Goal: Task Accomplishment & Management: Use online tool/utility

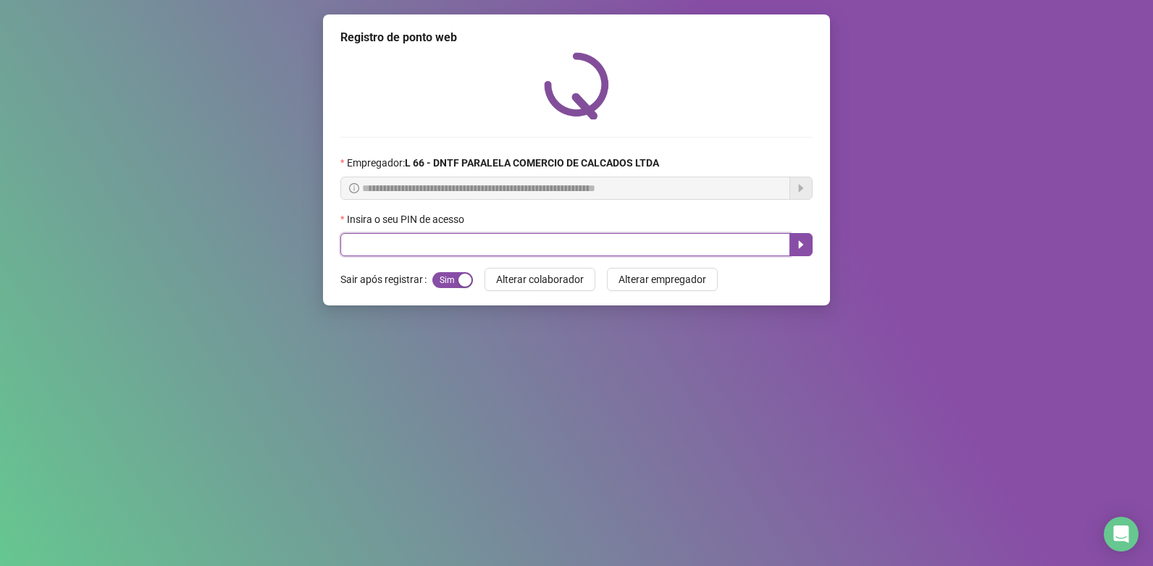
click at [466, 250] on input "text" at bounding box center [565, 244] width 450 height 23
type input "*****"
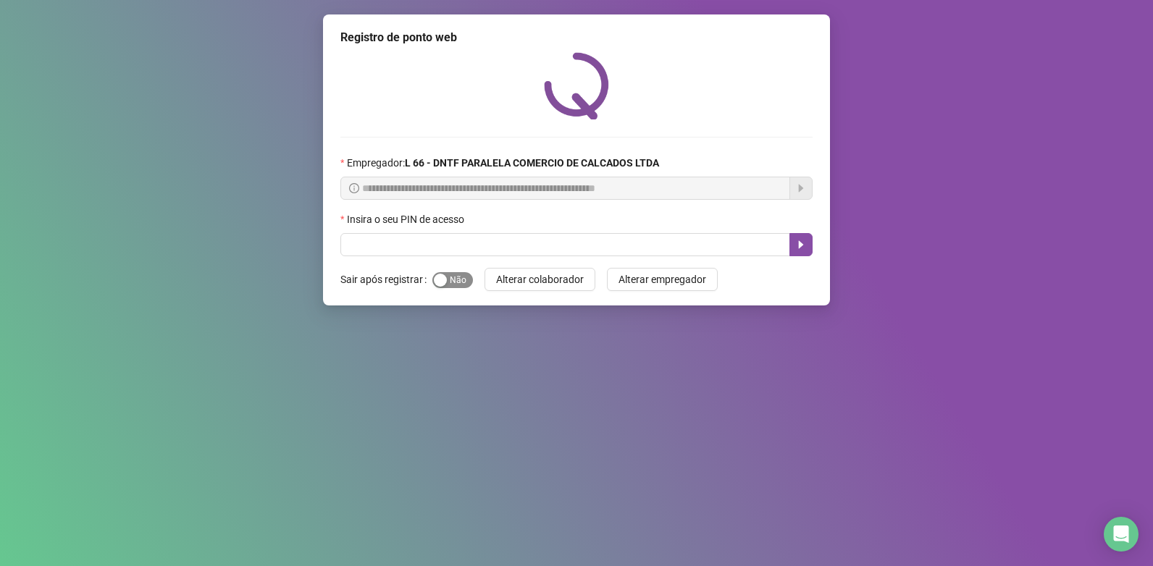
click at [459, 281] on span "Sim Não" at bounding box center [452, 280] width 41 height 16
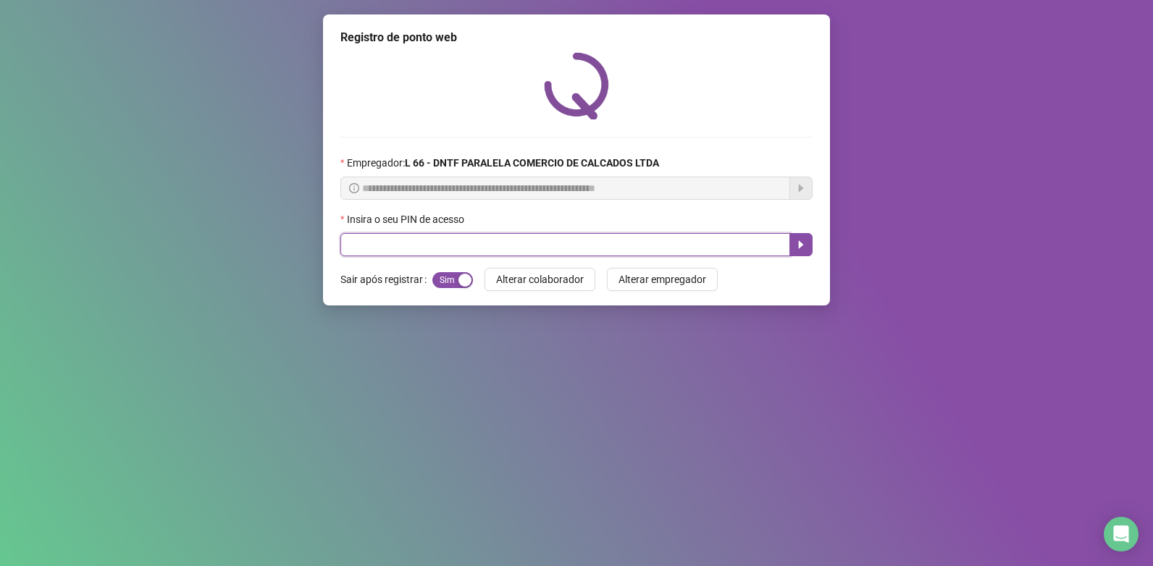
click at [451, 242] on input "text" at bounding box center [565, 244] width 450 height 23
type input "*****"
click at [803, 244] on icon "caret-right" at bounding box center [801, 245] width 12 height 12
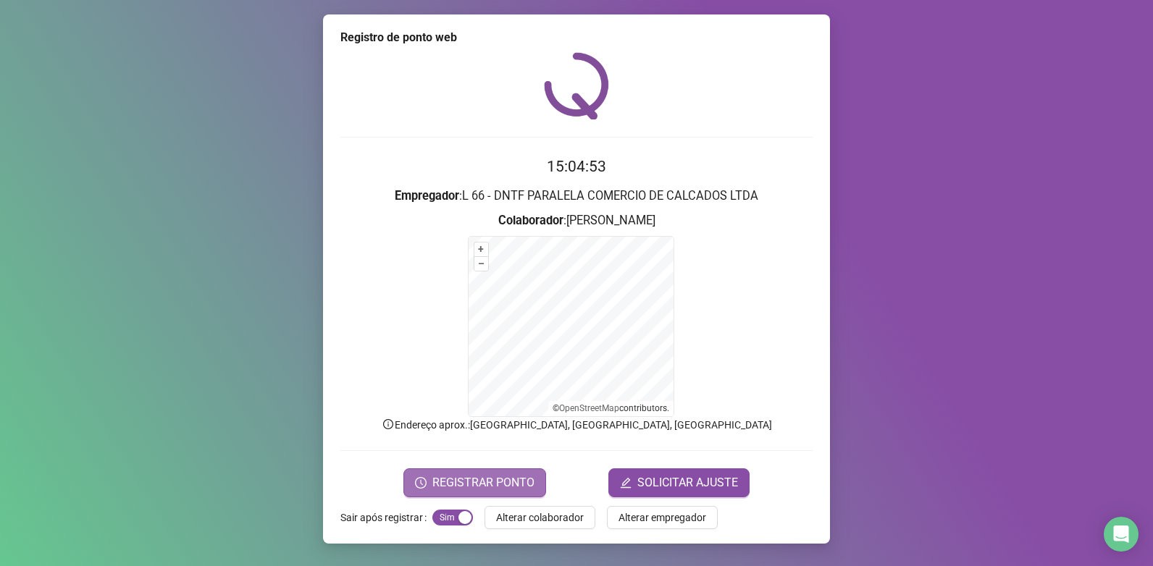
click at [483, 483] on span "REGISTRAR PONTO" at bounding box center [483, 482] width 102 height 17
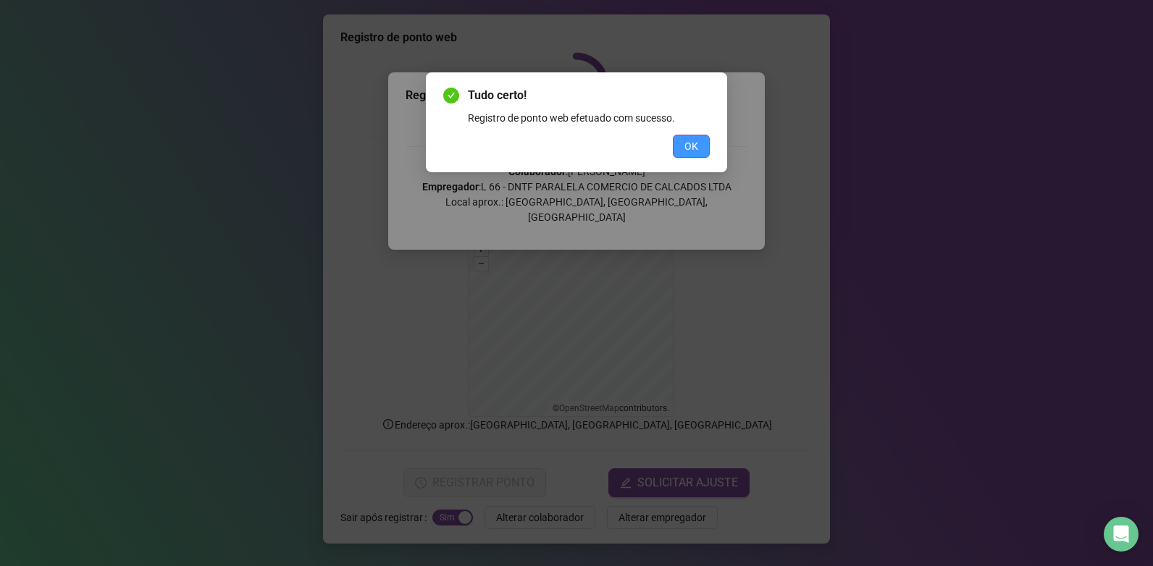
click at [679, 138] on button "OK" at bounding box center [691, 146] width 37 height 23
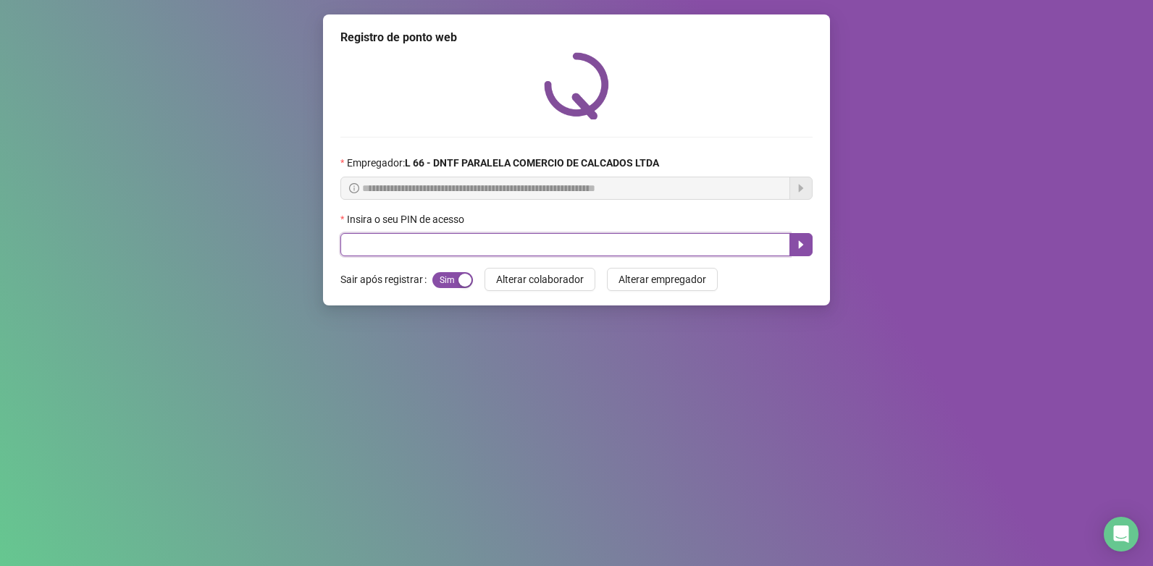
click at [671, 250] on input "text" at bounding box center [565, 244] width 450 height 23
type input "*****"
click at [801, 246] on icon "caret-right" at bounding box center [801, 245] width 5 height 8
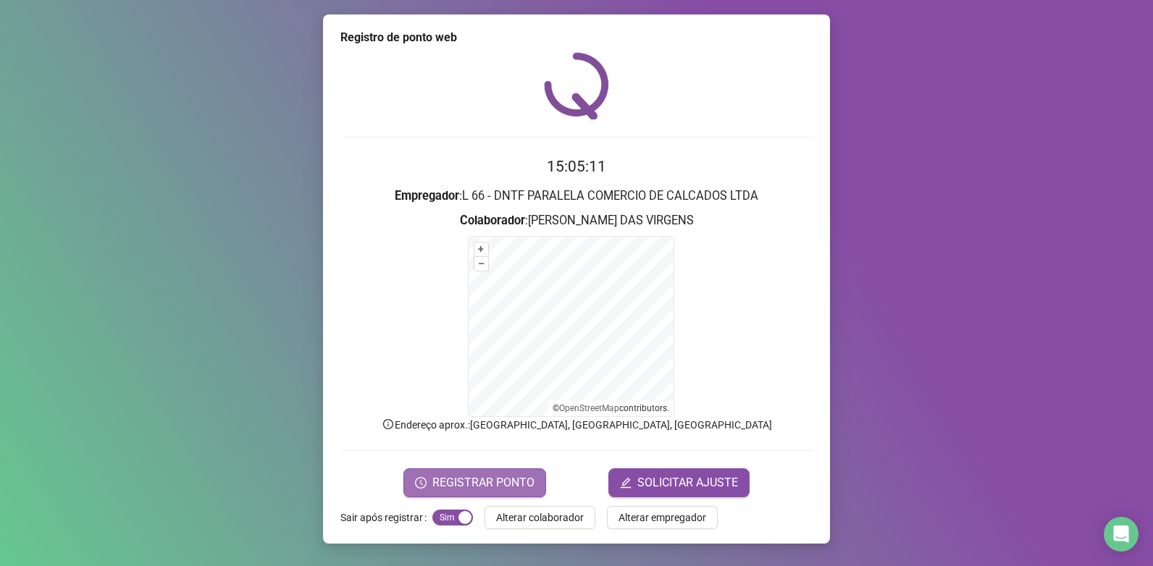
click at [521, 472] on button "REGISTRAR PONTO" at bounding box center [474, 483] width 143 height 29
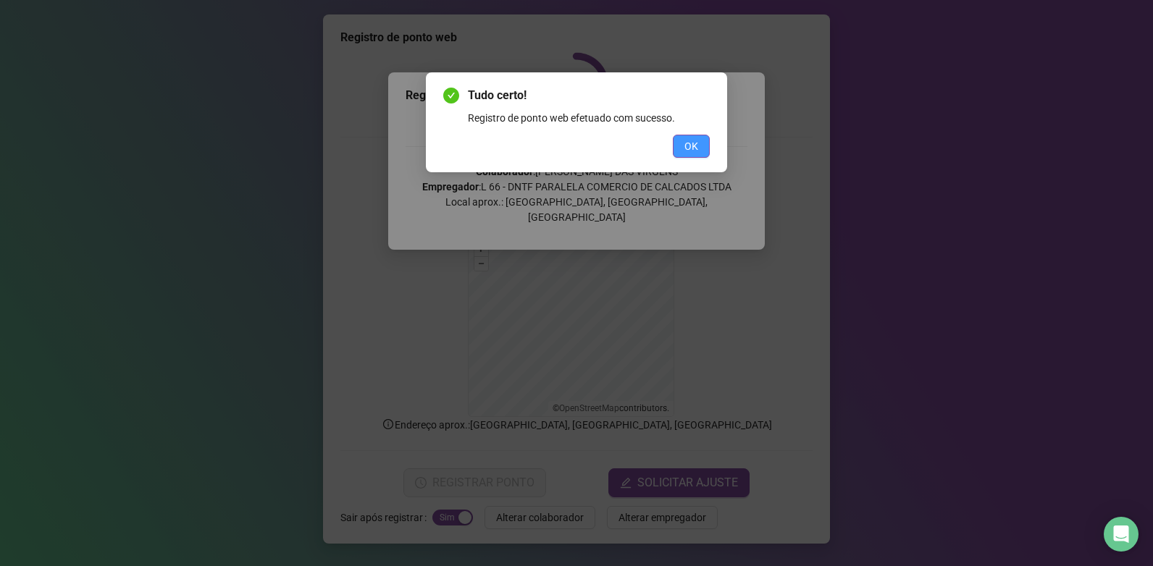
click at [681, 143] on button "OK" at bounding box center [691, 146] width 37 height 23
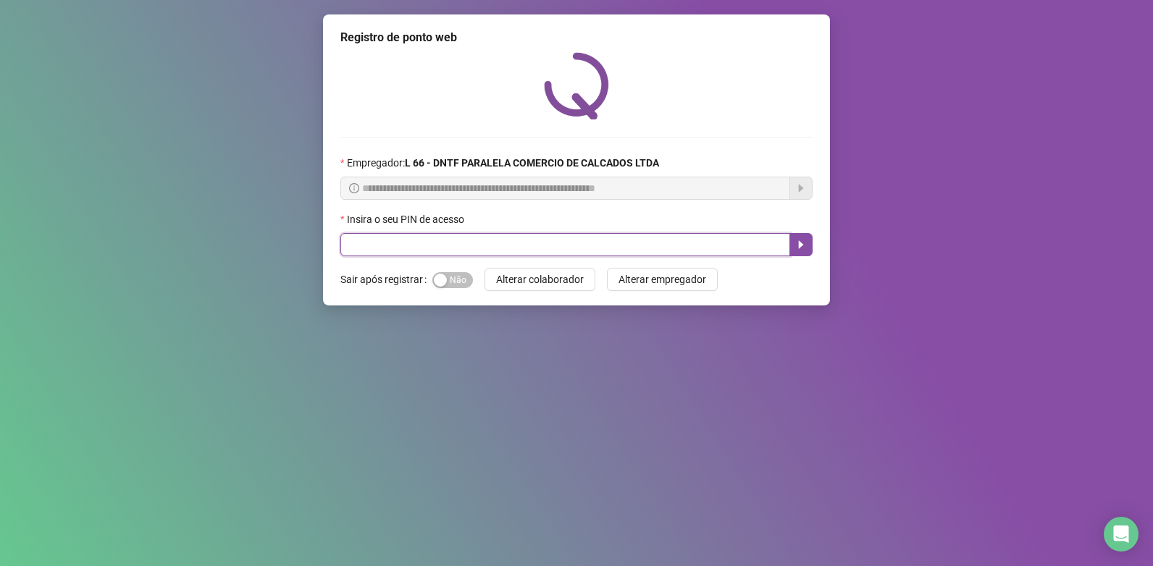
click at [513, 234] on input "text" at bounding box center [565, 244] width 450 height 23
type input "*****"
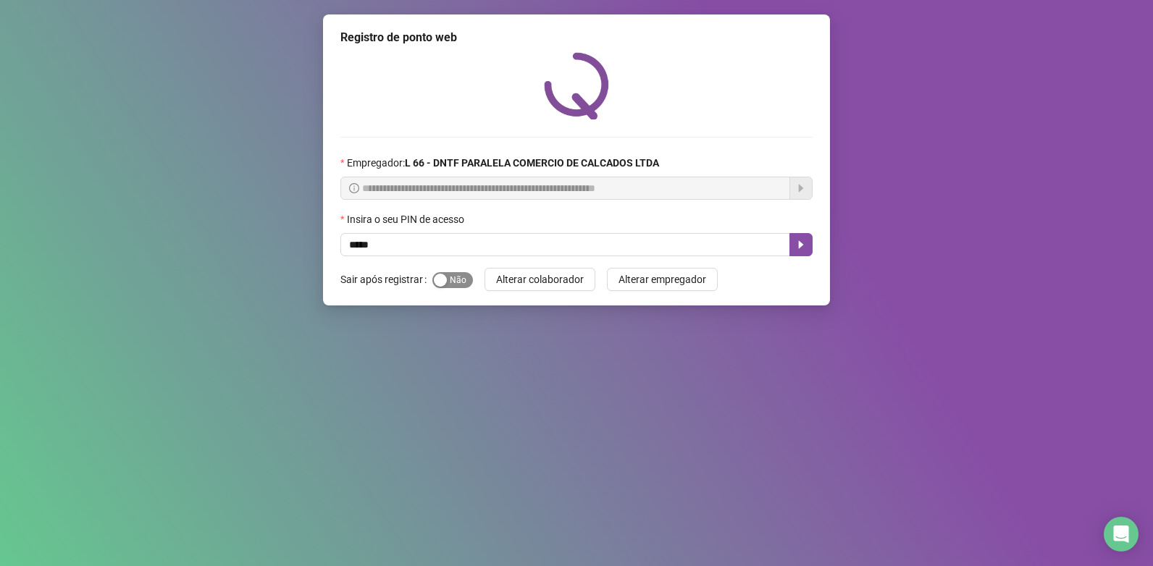
click at [467, 277] on span "Sim Não" at bounding box center [452, 280] width 41 height 16
click at [432, 272] on button "Sim Não" at bounding box center [452, 280] width 41 height 16
click at [795, 234] on button "button" at bounding box center [801, 244] width 23 height 23
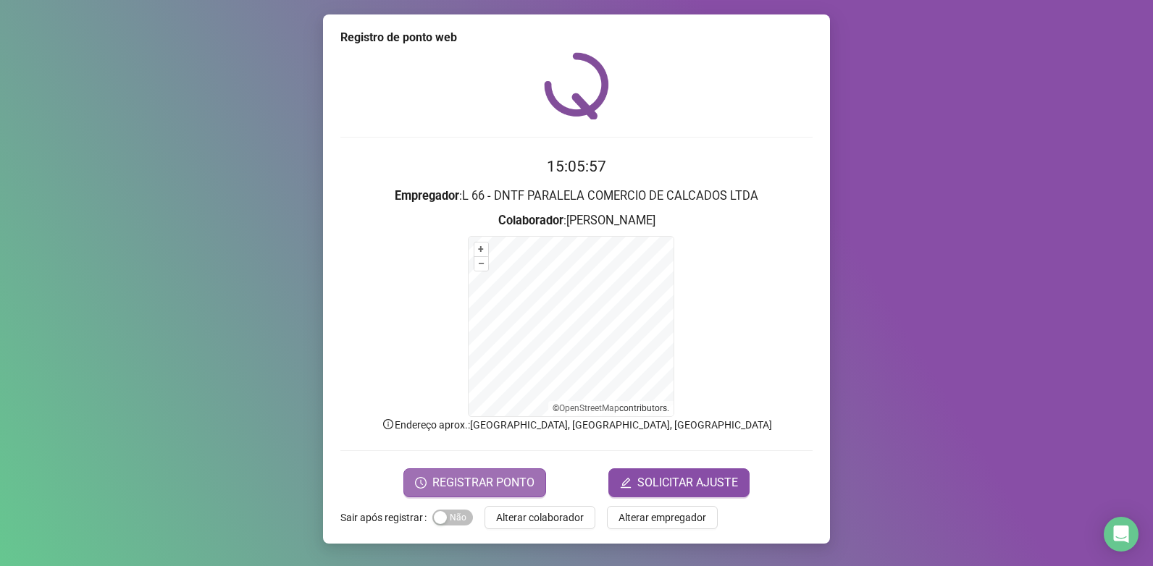
click at [455, 483] on span "REGISTRAR PONTO" at bounding box center [483, 482] width 102 height 17
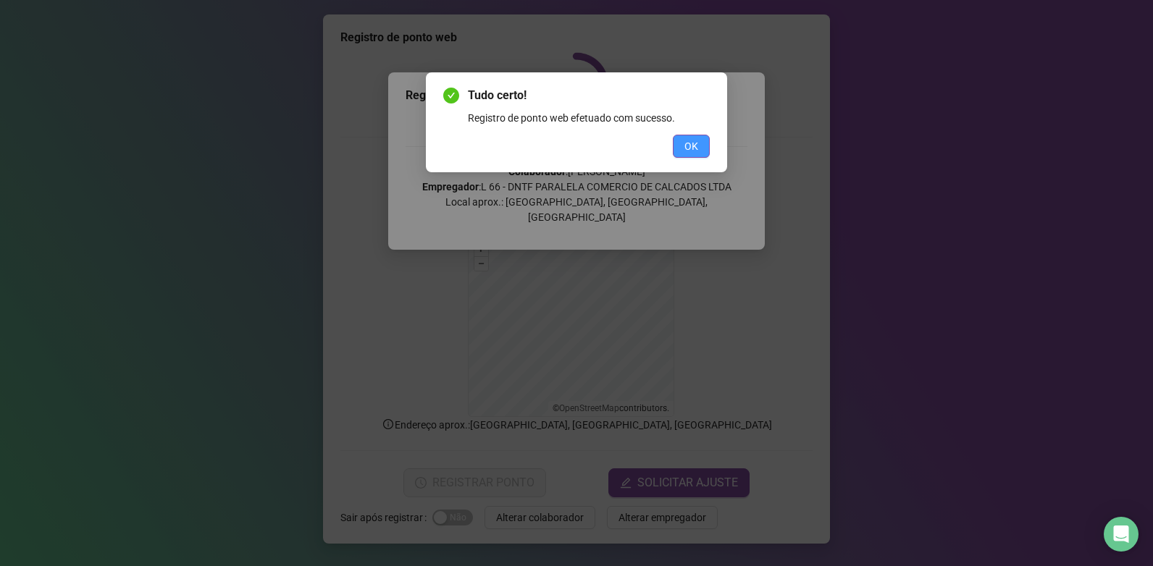
click at [692, 147] on span "OK" at bounding box center [692, 146] width 14 height 16
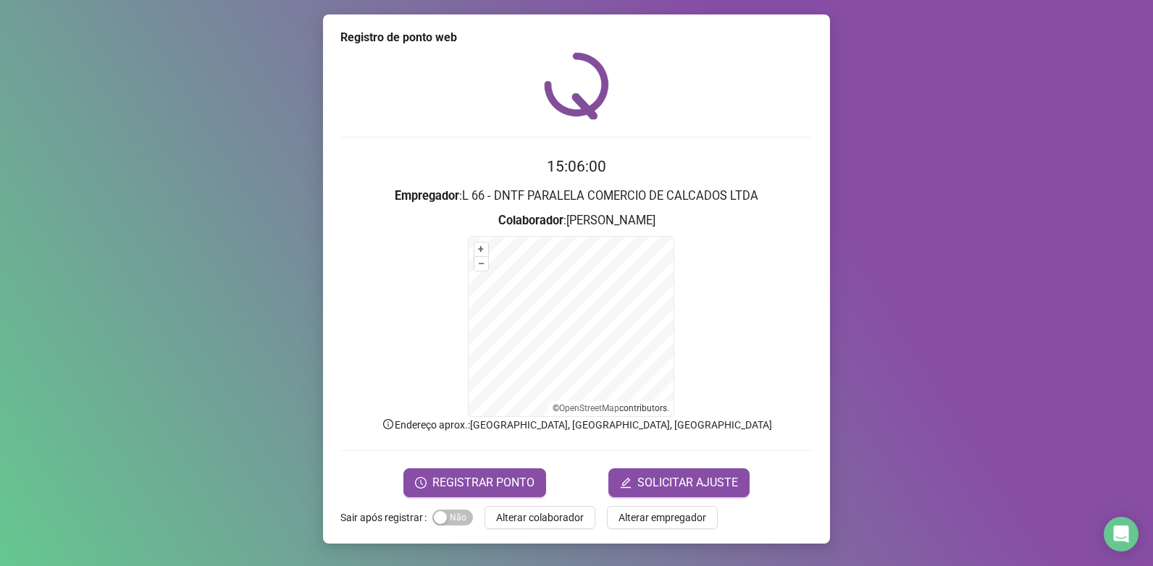
click at [881, 241] on div "Registro de ponto web 15:06:00 Empregador : L 66 - DNTF PARALELA COMERCIO DE CA…" at bounding box center [576, 283] width 1153 height 566
click at [450, 516] on span "Sim Não" at bounding box center [452, 518] width 41 height 16
click at [997, 399] on div "Registro de ponto web 15:06:04 Empregador : L 66 - DNTF PARALELA COMERCIO DE CA…" at bounding box center [576, 283] width 1153 height 566
